Goal: Task Accomplishment & Management: Use online tool/utility

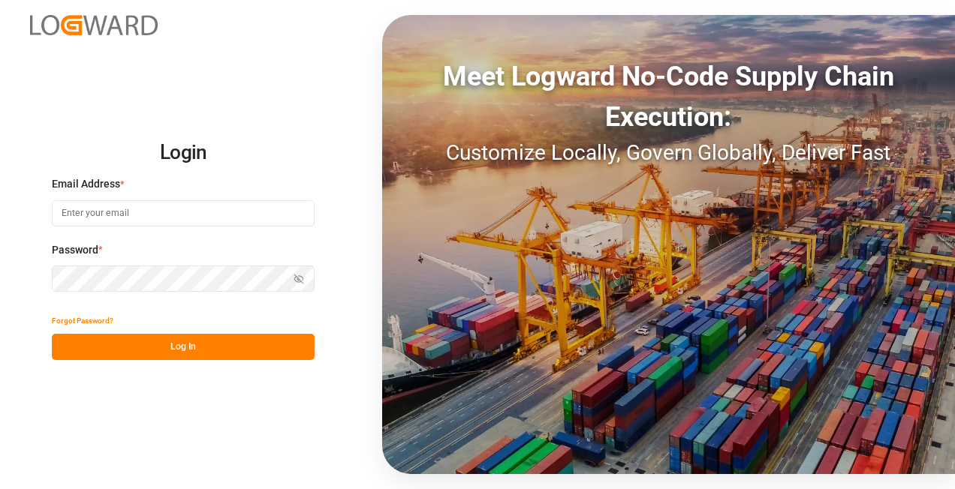
type input "[EMAIL_ADDRESS][DOMAIN_NAME][PERSON_NAME]"
click at [170, 345] on button "Log In" at bounding box center [183, 347] width 263 height 26
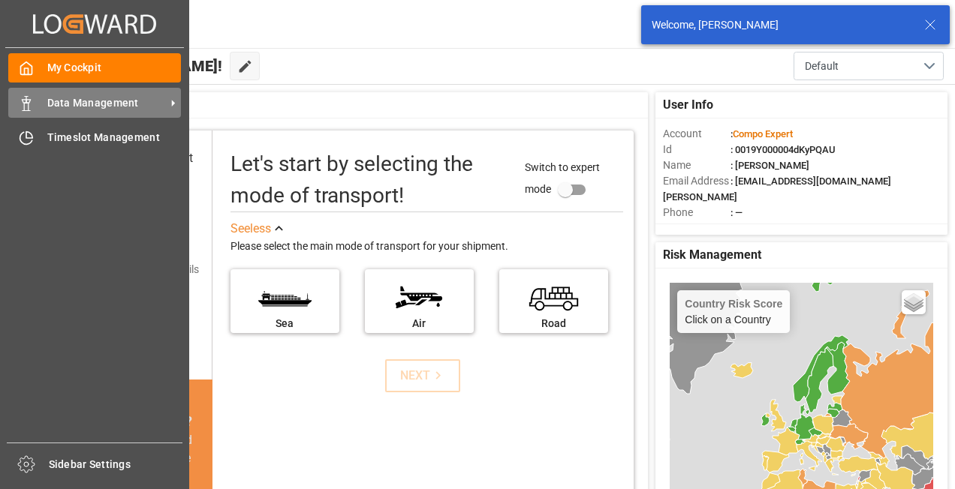
drag, startPoint x: 77, startPoint y: 102, endPoint x: 132, endPoint y: 98, distance: 55.7
click at [77, 102] on span "Data Management" at bounding box center [106, 103] width 119 height 16
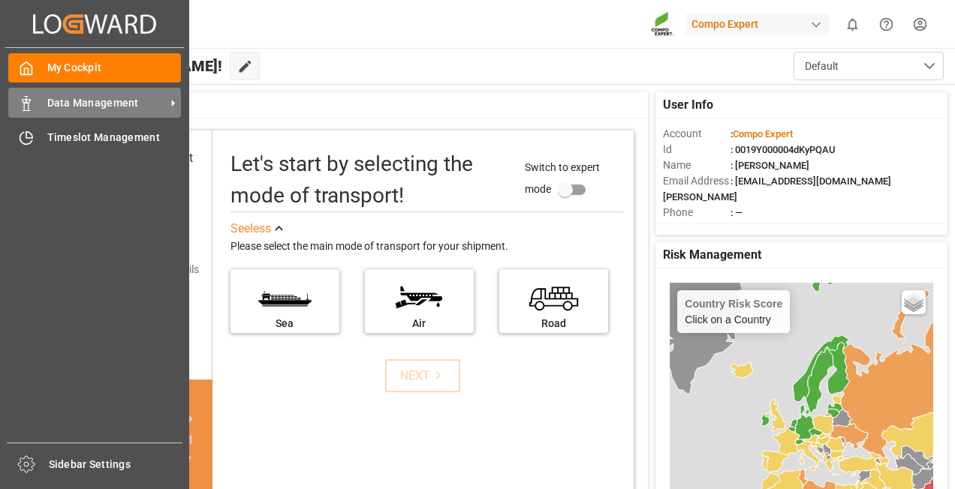
click at [78, 99] on span "Data Management" at bounding box center [106, 103] width 119 height 16
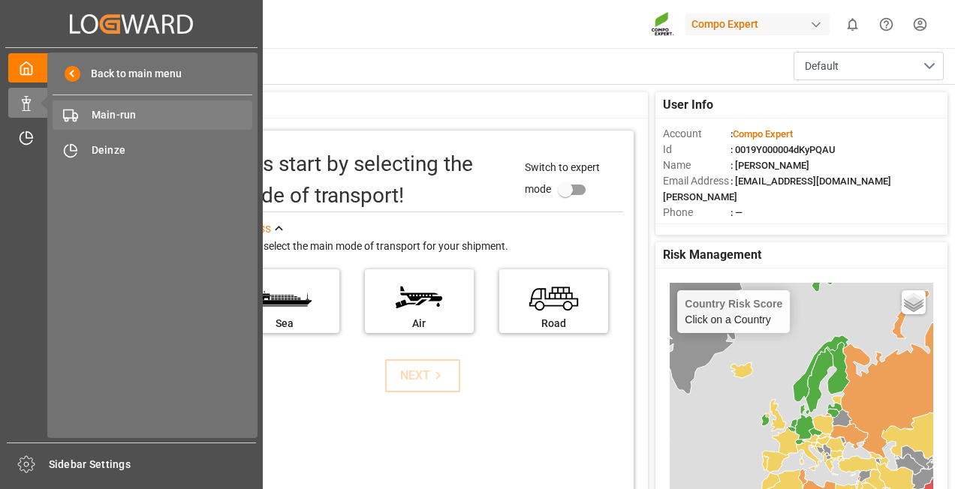
click at [164, 116] on span "Main-run" at bounding box center [172, 115] width 161 height 16
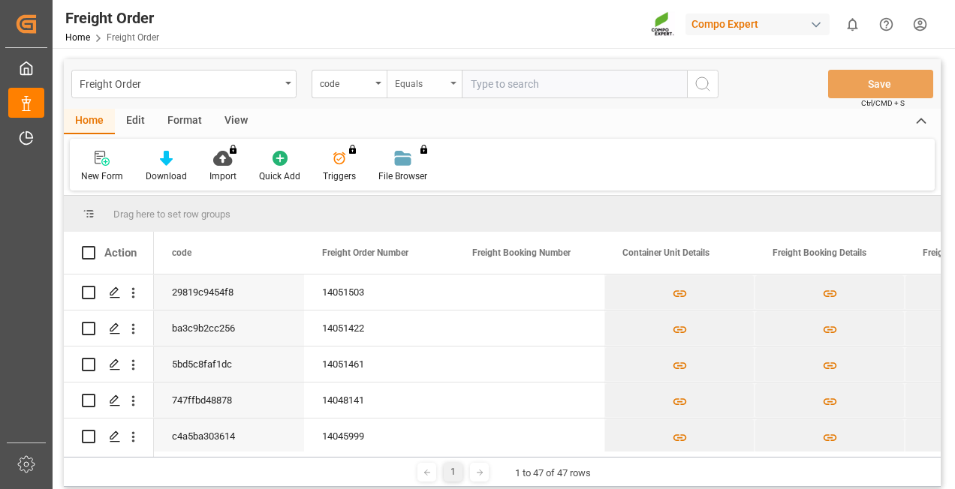
click at [420, 83] on div "Equals" at bounding box center [420, 82] width 51 height 17
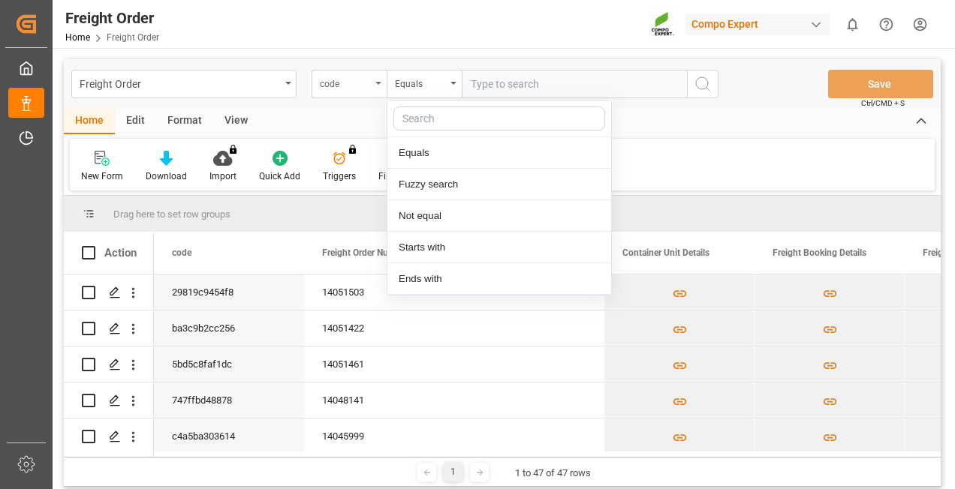
click at [357, 80] on div "code" at bounding box center [345, 82] width 51 height 17
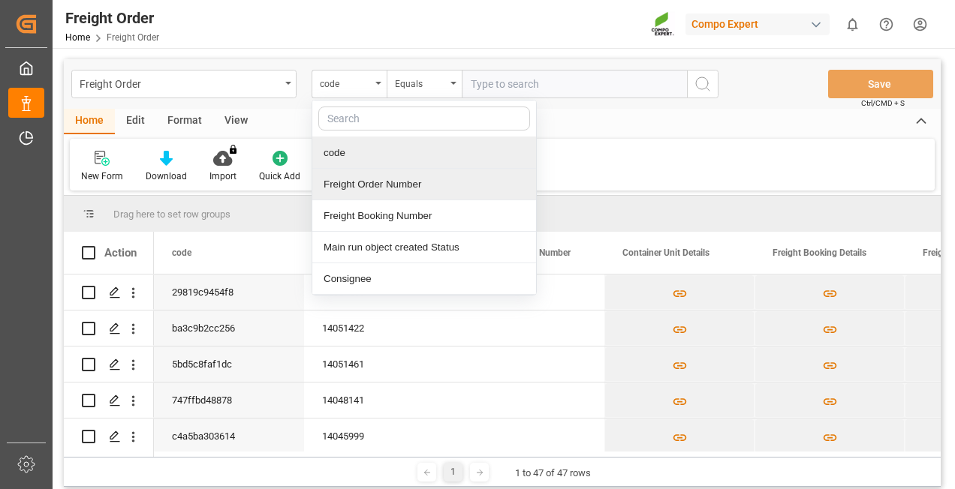
click at [381, 185] on div "Freight Order Number" at bounding box center [424, 185] width 224 height 32
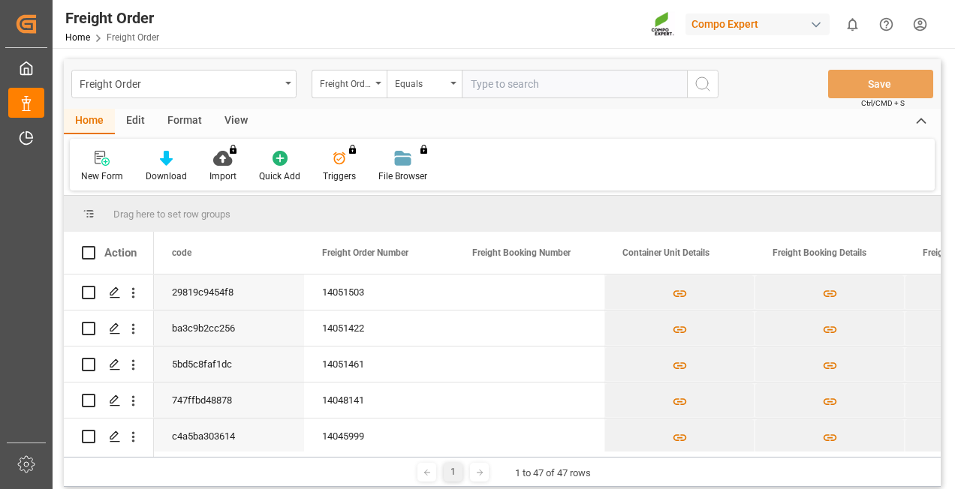
click at [519, 95] on input "text" at bounding box center [574, 84] width 225 height 29
paste input "14051461"
type input "14051461"
click at [699, 87] on icon "search button" at bounding box center [703, 84] width 18 height 18
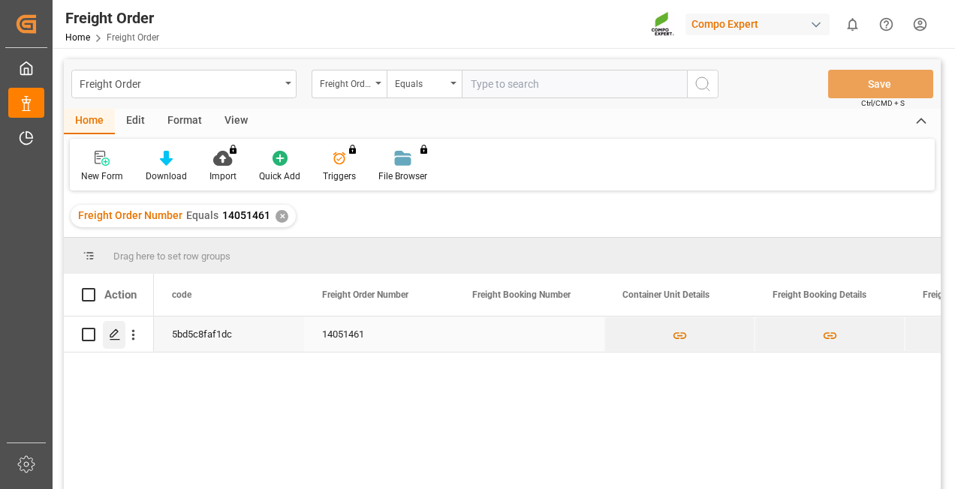
click at [116, 337] on icon "Press SPACE to select this row." at bounding box center [115, 335] width 12 height 12
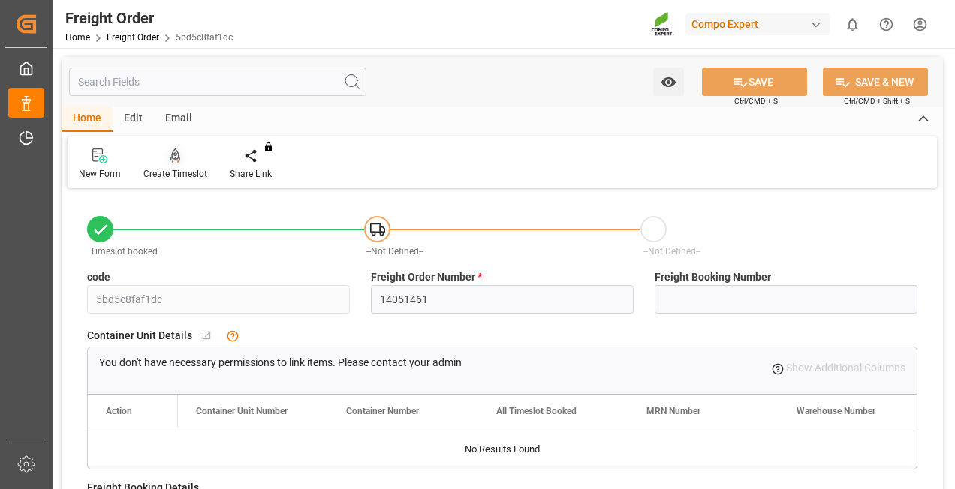
click at [180, 158] on div at bounding box center [175, 156] width 64 height 16
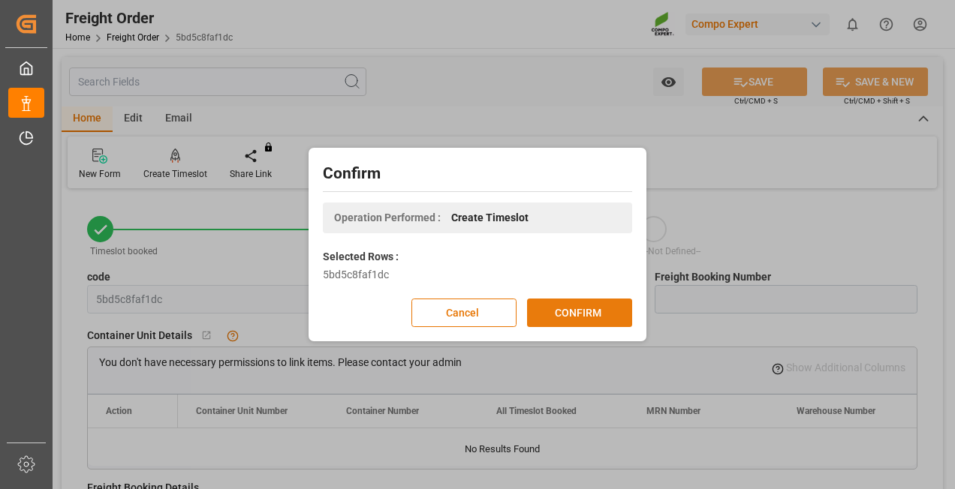
click at [559, 308] on button "CONFIRM" at bounding box center [579, 313] width 105 height 29
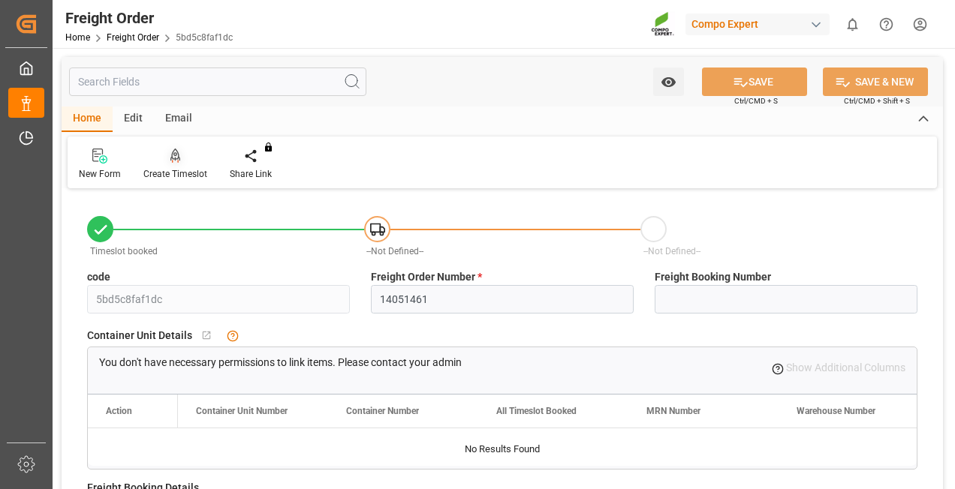
click at [182, 164] on div "Create Timeslot" at bounding box center [175, 164] width 86 height 33
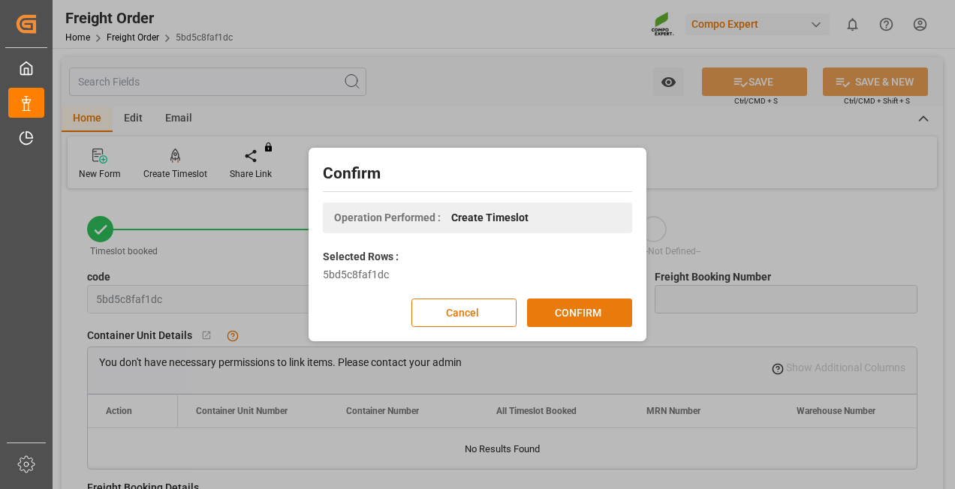
click at [604, 313] on button "CONFIRM" at bounding box center [579, 313] width 105 height 29
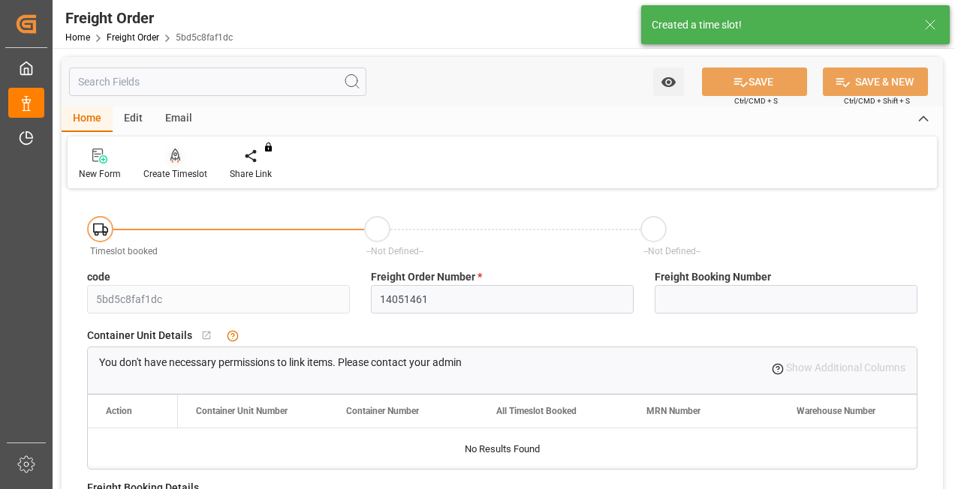
click at [176, 156] on icon at bounding box center [175, 156] width 11 height 15
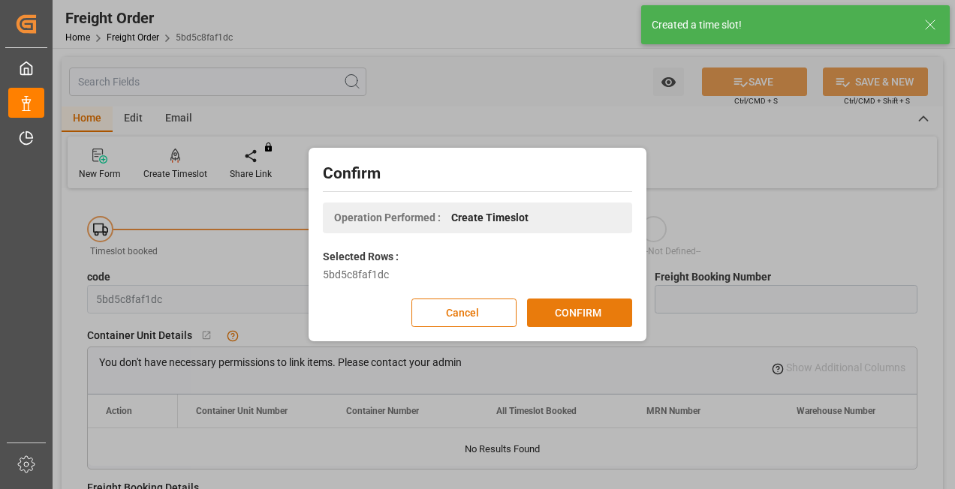
click at [603, 318] on button "CONFIRM" at bounding box center [579, 313] width 105 height 29
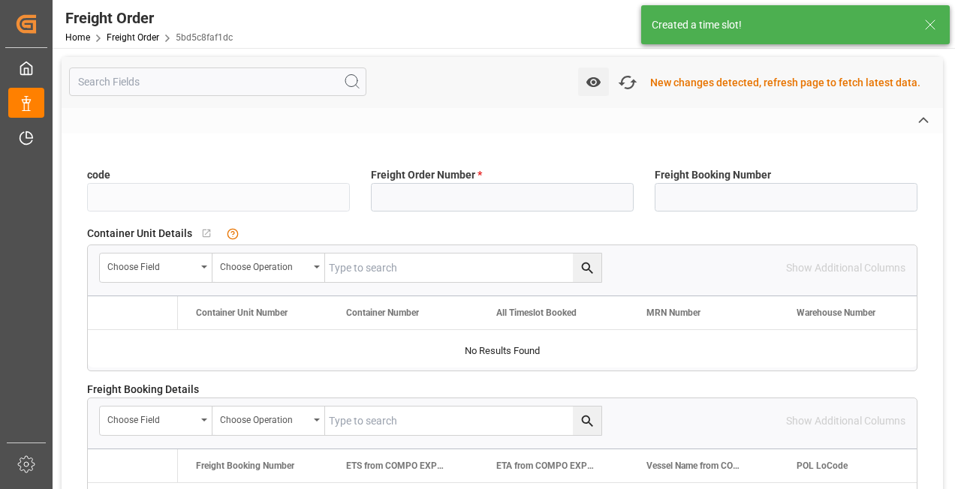
type input "5bd5c8faf1dc"
type input "14051461"
type input "No"
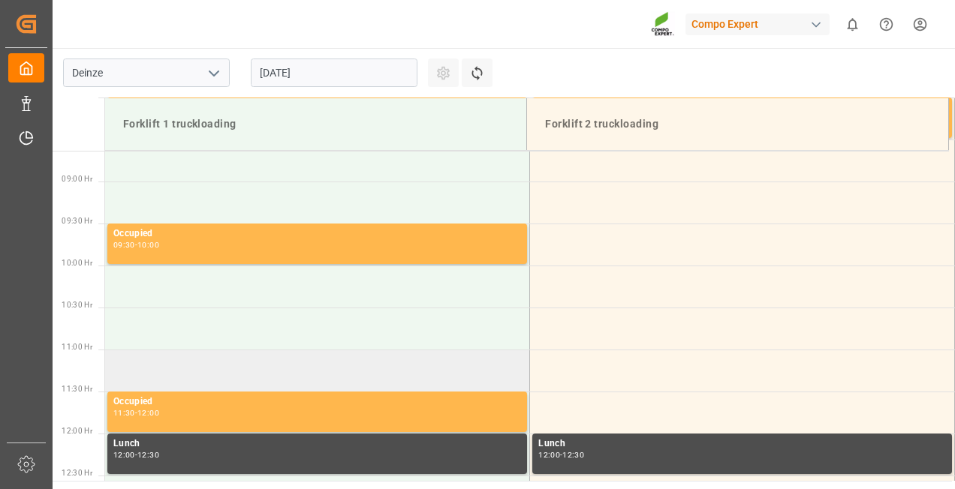
scroll to position [746, 0]
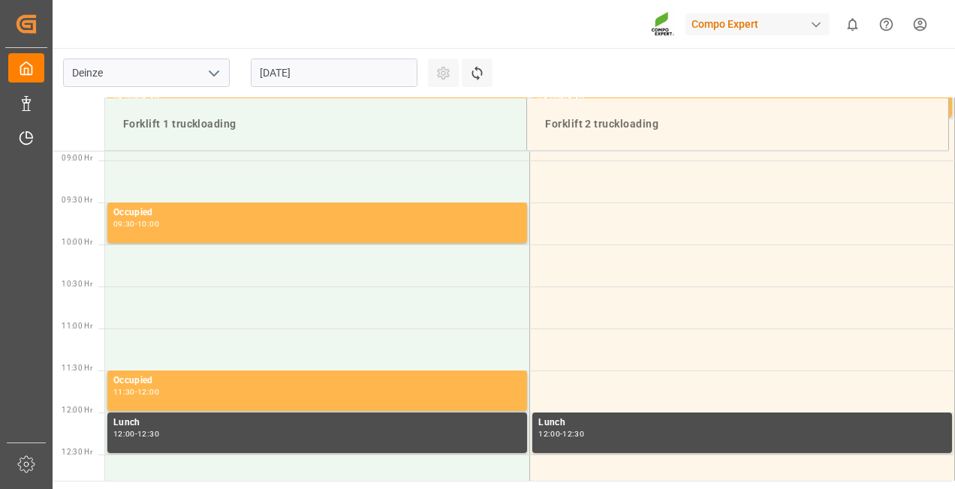
click at [279, 77] on input "[DATE]" at bounding box center [334, 73] width 167 height 29
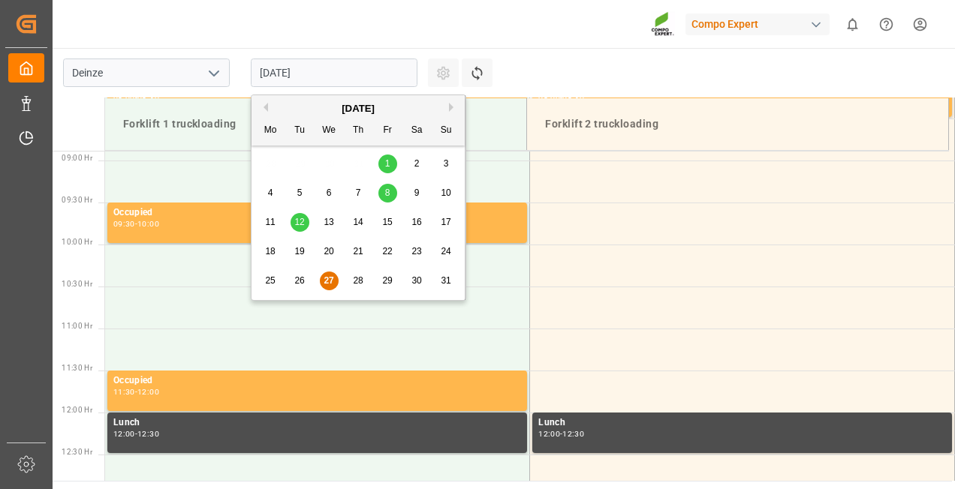
click at [389, 287] on div "29" at bounding box center [387, 281] width 19 height 18
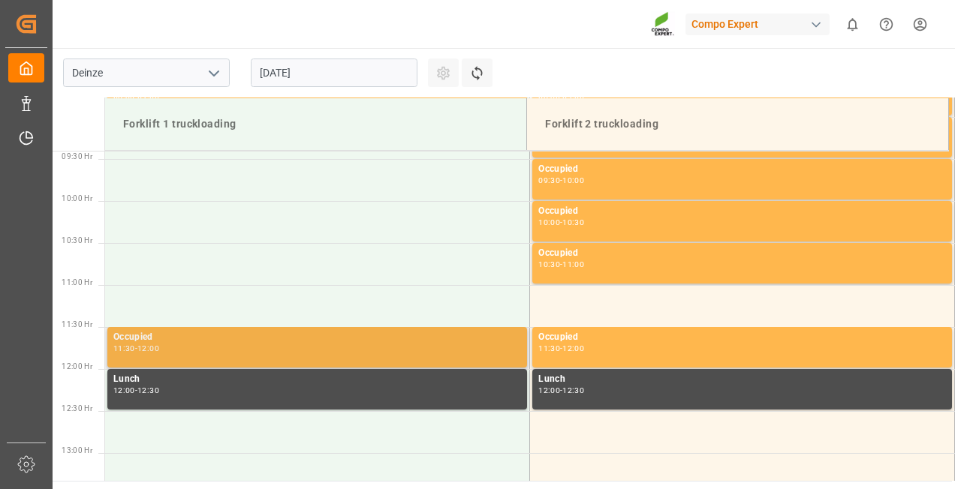
scroll to position [821, 0]
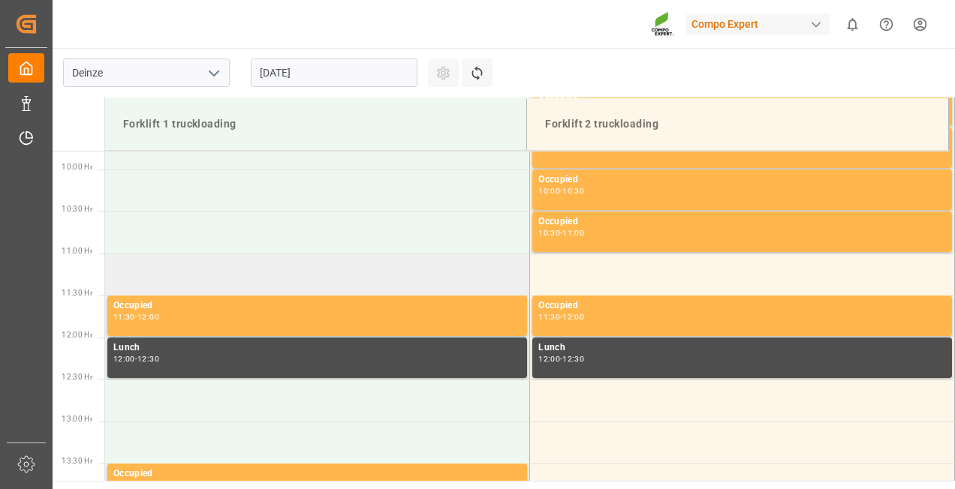
click at [180, 279] on td at bounding box center [317, 275] width 425 height 42
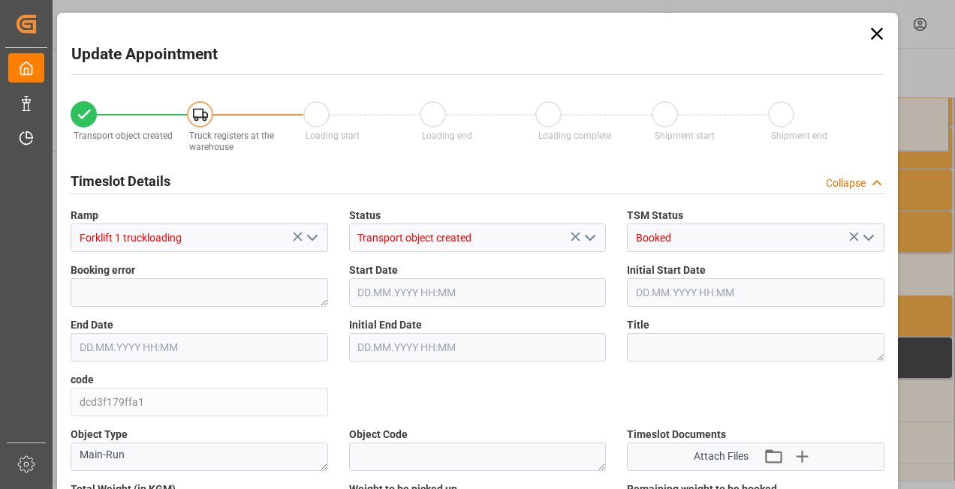
type input "24704.8"
type input "-49409.6"
type input "24"
type input "[DATE] 11:00"
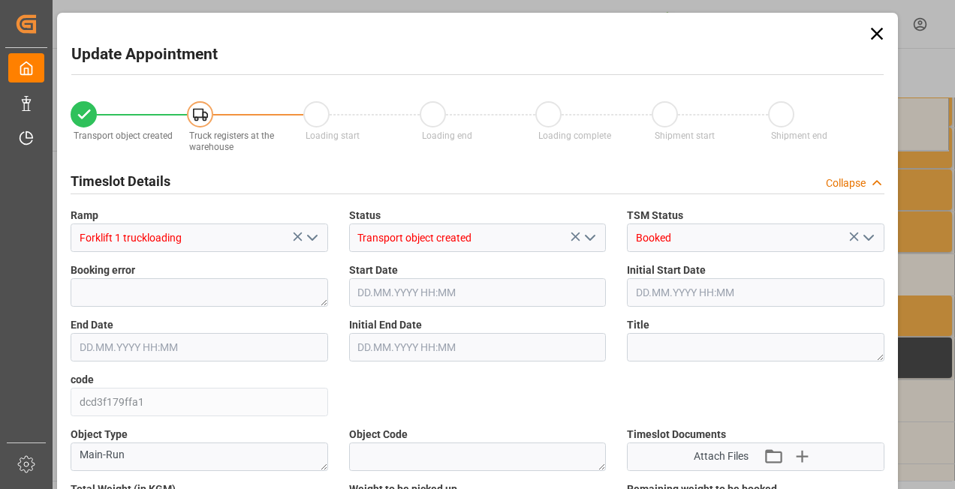
type input "[DATE] 11:30"
type input "[DATE] 09:30"
type input "[DATE] 08:27"
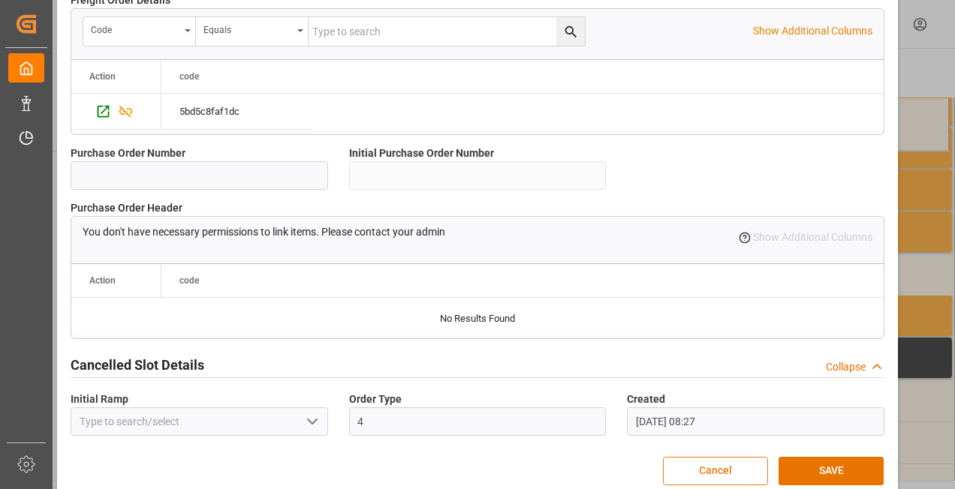
scroll to position [1484, 0]
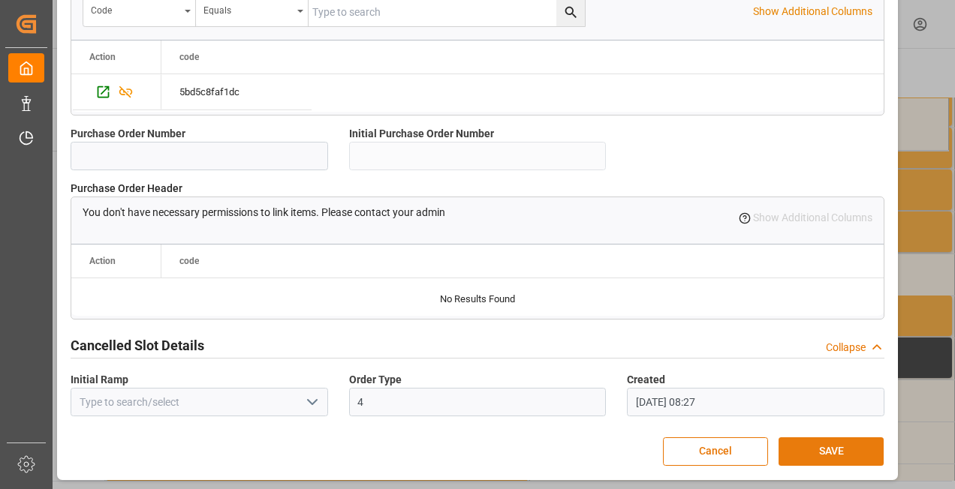
click at [820, 447] on button "SAVE" at bounding box center [830, 452] width 105 height 29
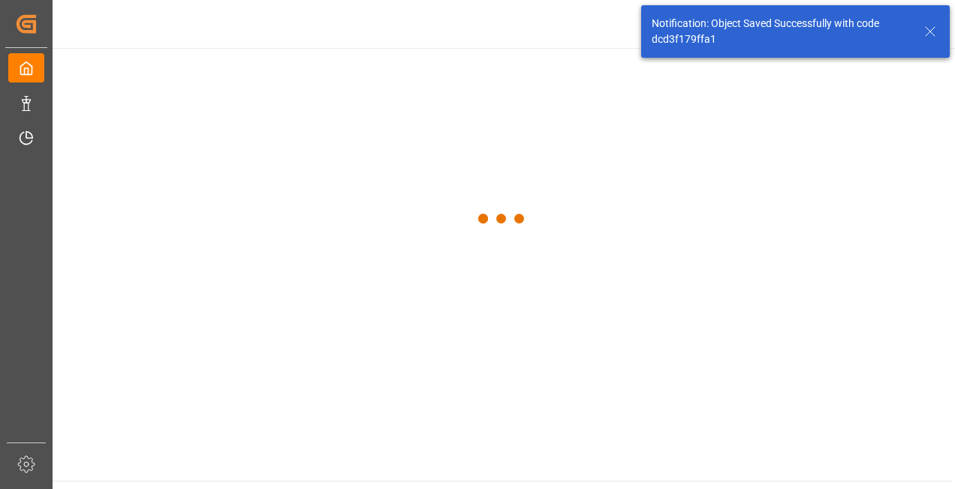
click at [826, 450] on main at bounding box center [502, 264] width 899 height 433
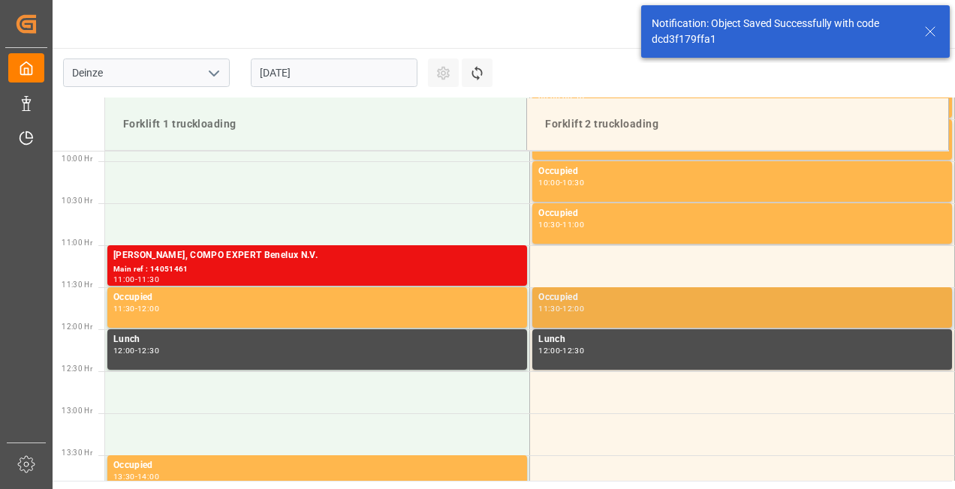
scroll to position [830, 0]
